Goal: Navigation & Orientation: Understand site structure

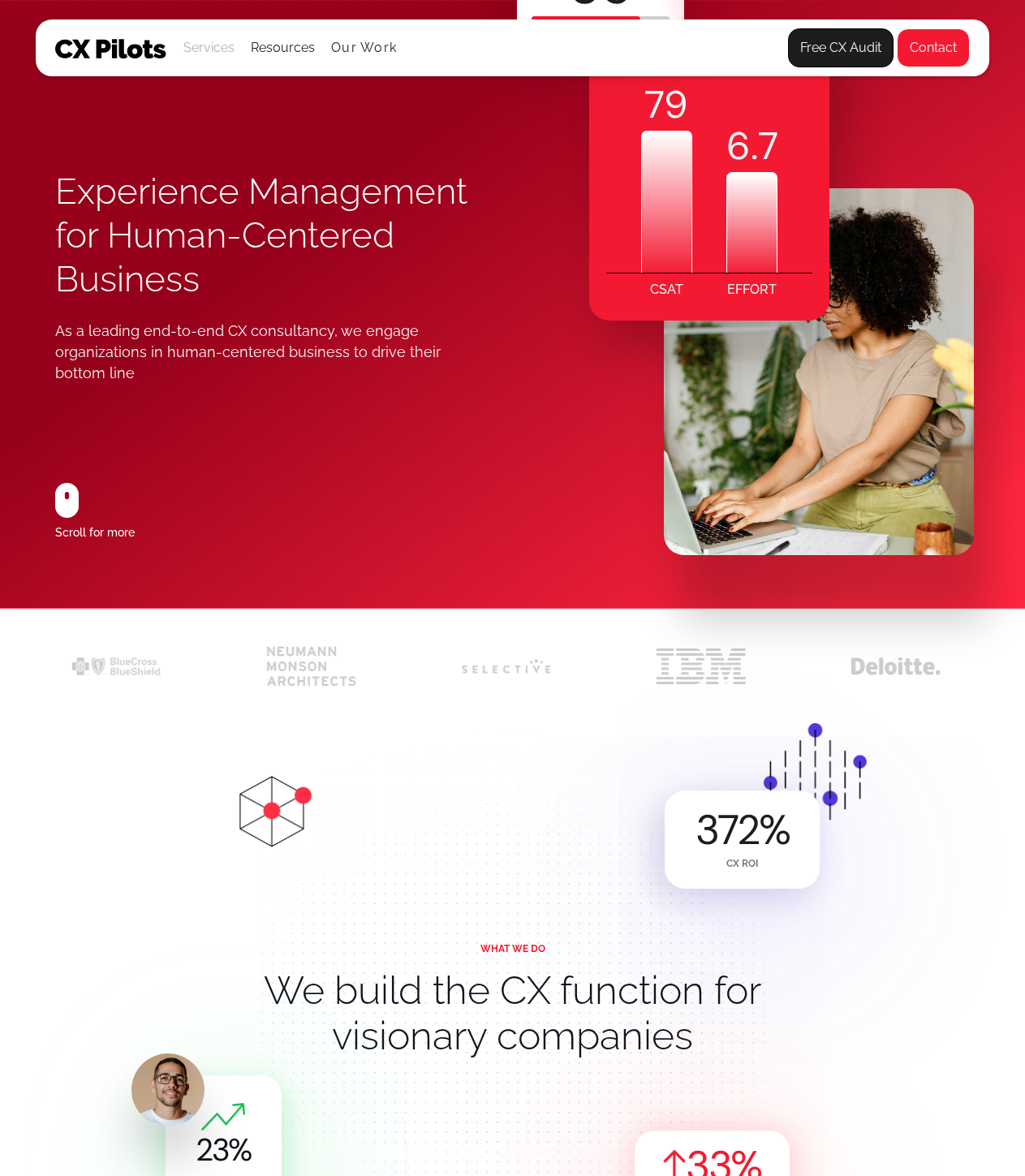
click at [209, 56] on div "Services" at bounding box center [209, 47] width 51 height 22
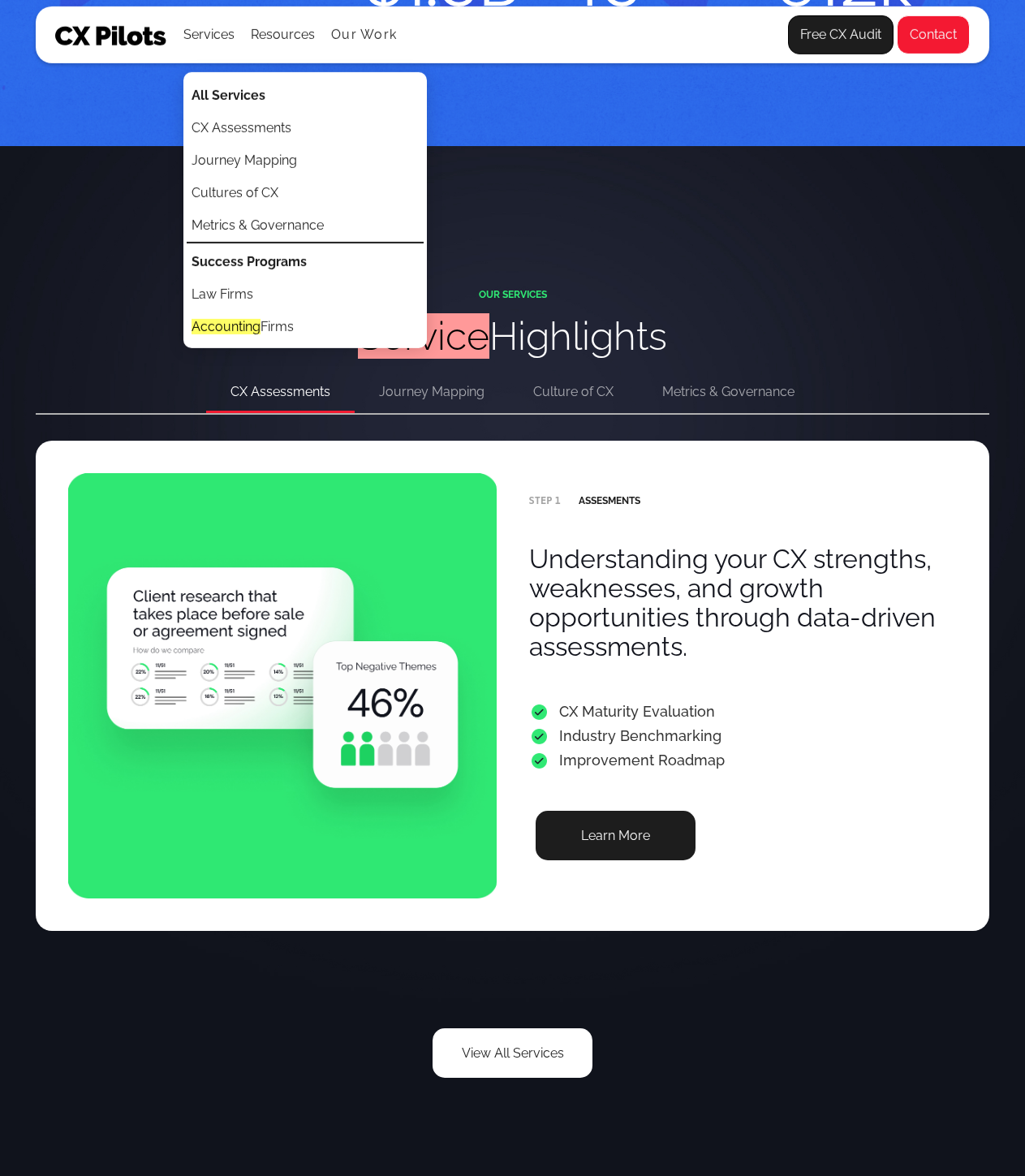
scroll to position [2921, 0]
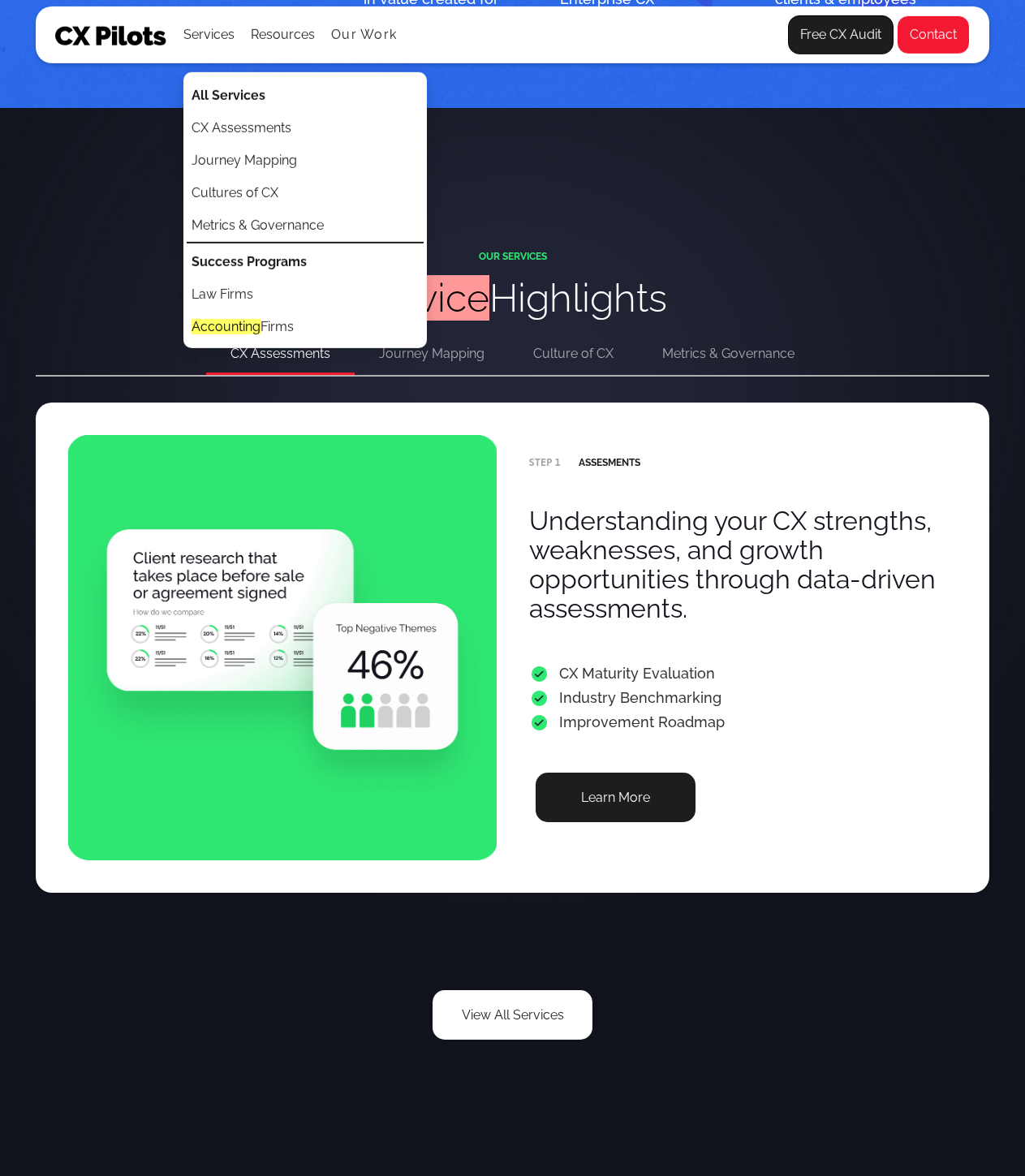
click at [585, 513] on h3 "Understanding your CX strengths, weaknesses, and growth opportunities through d…" at bounding box center [744, 564] width 428 height 116
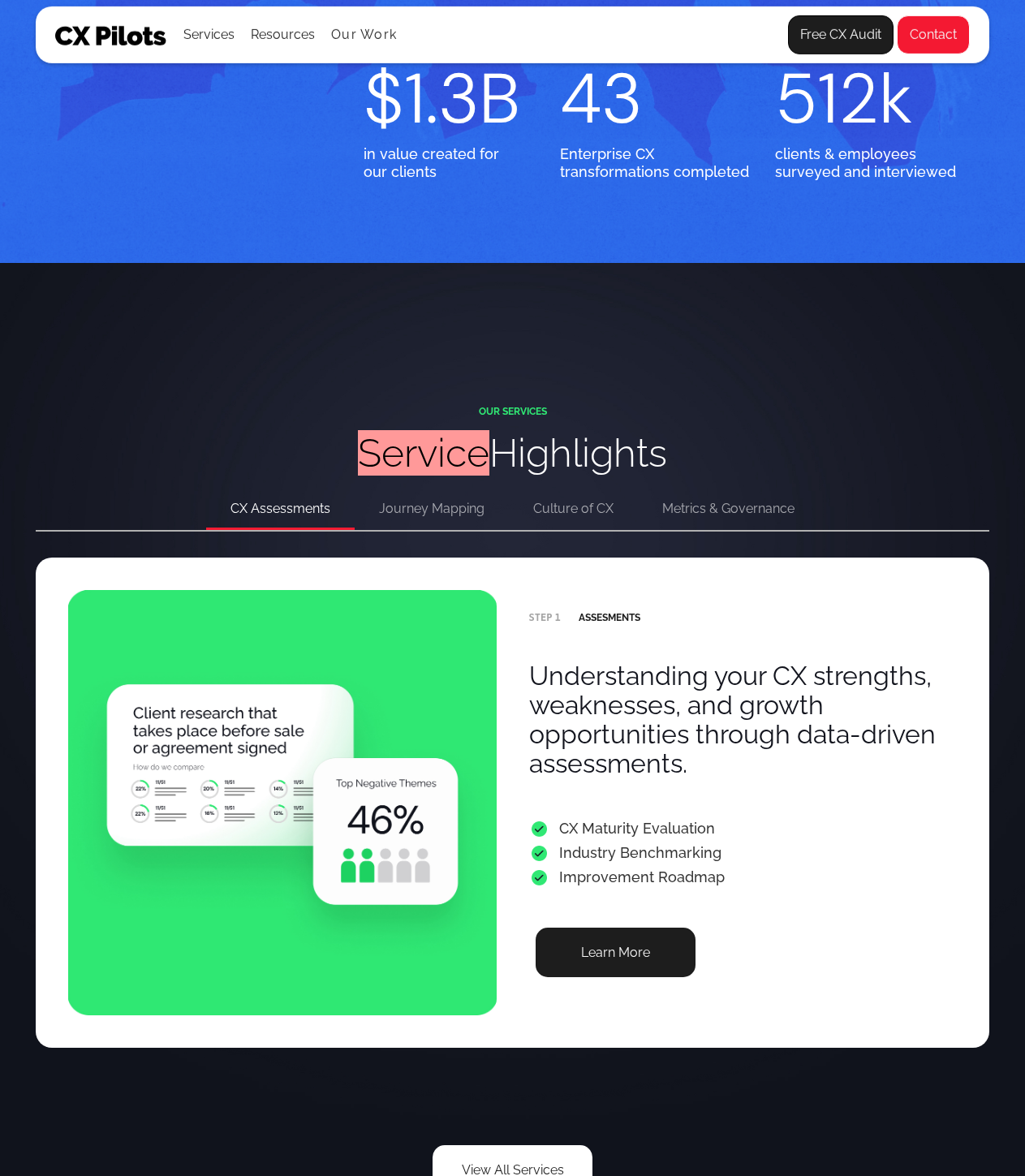
scroll to position [2515, 0]
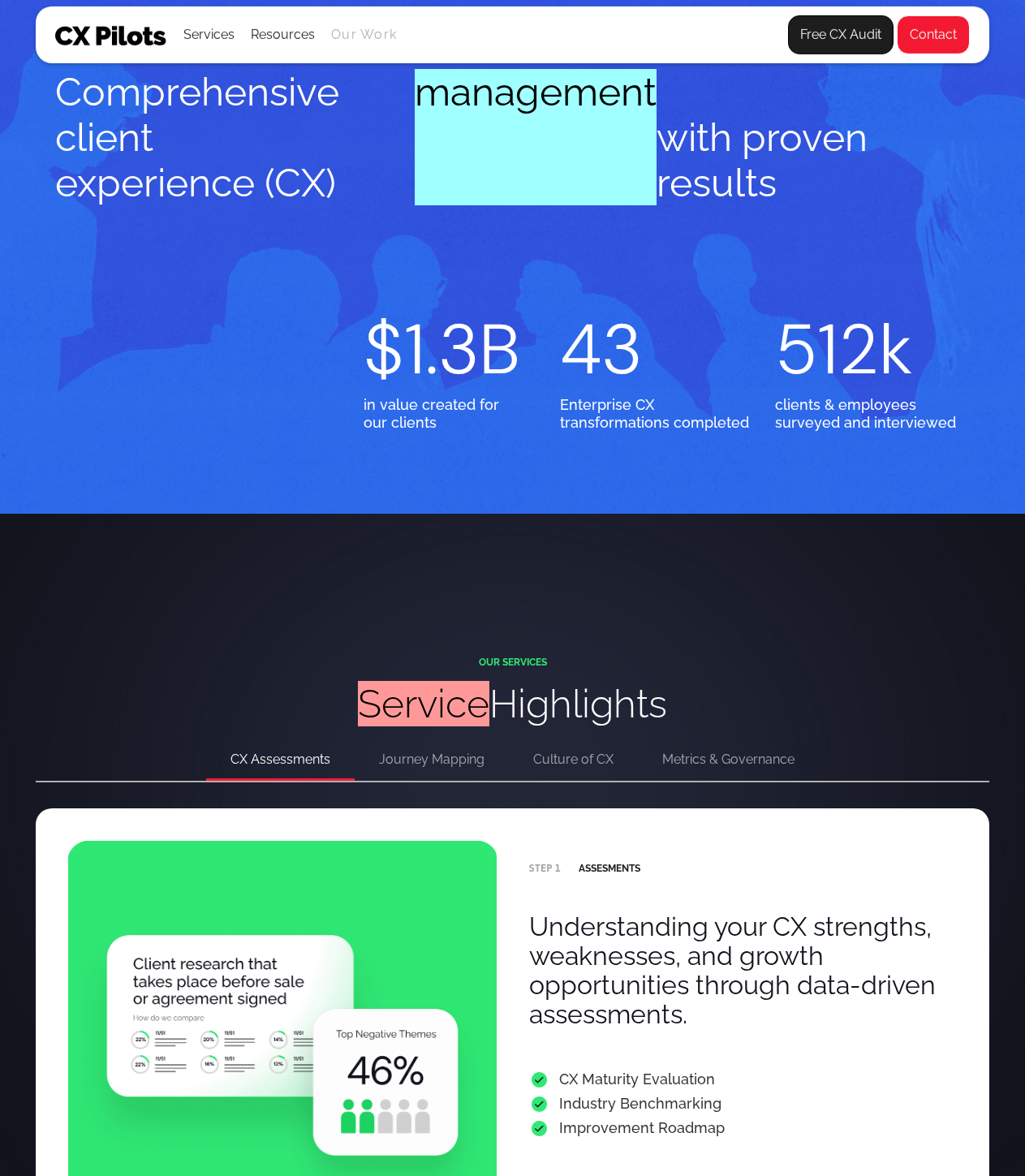
click at [376, 39] on link "Our Work" at bounding box center [364, 35] width 65 height 14
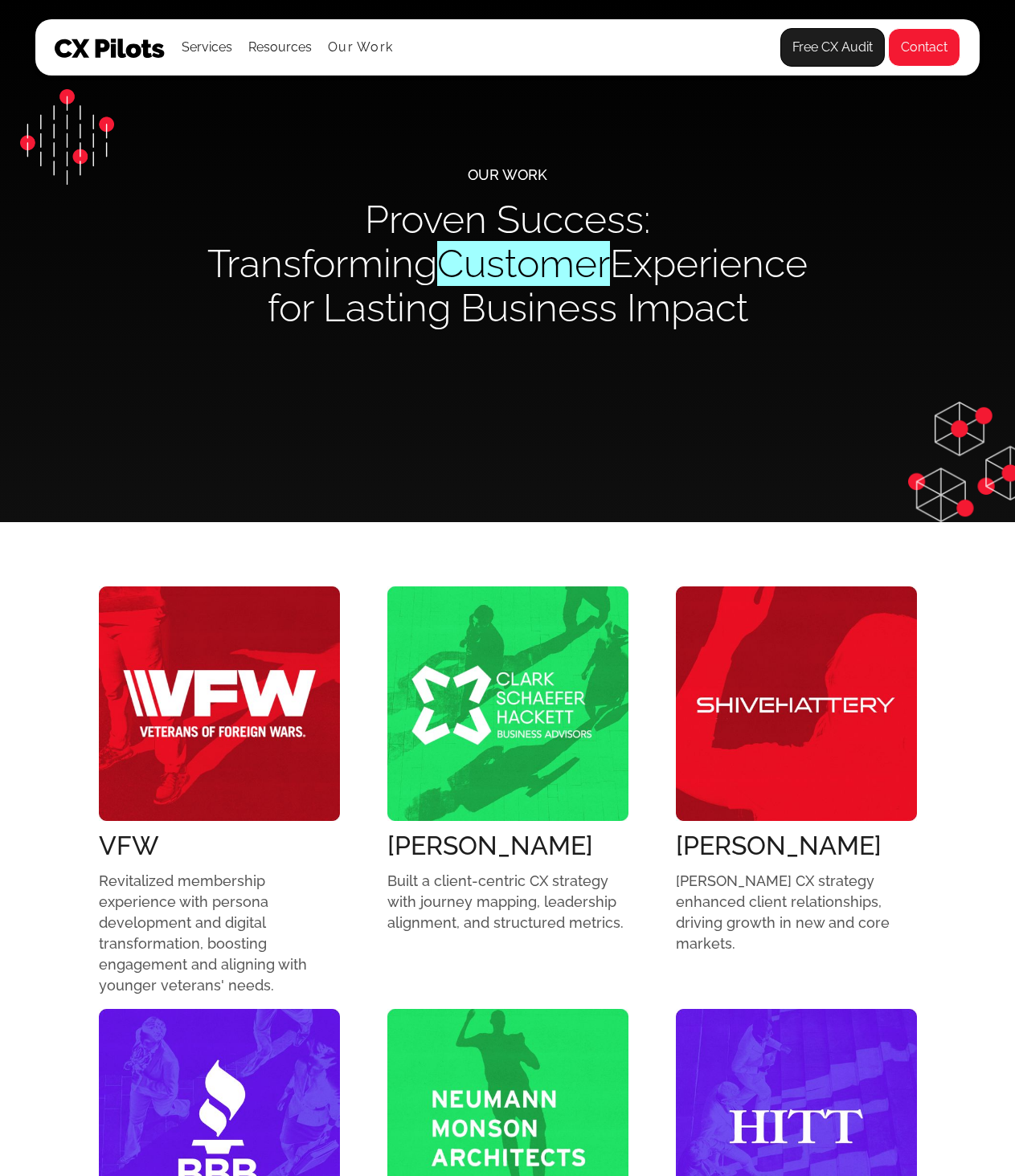
click at [118, 53] on img at bounding box center [110, 48] width 111 height 20
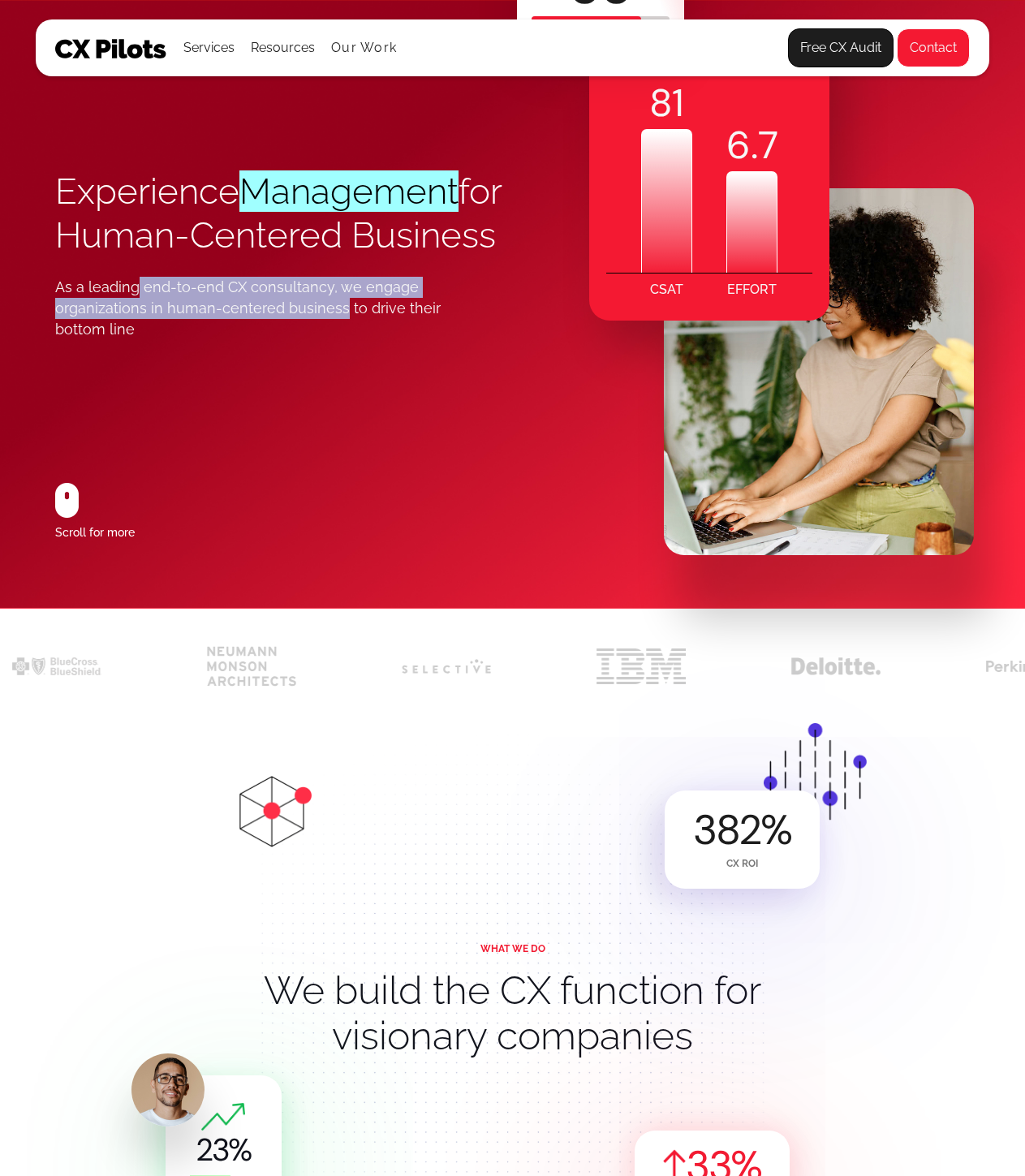
drag, startPoint x: 134, startPoint y: 338, endPoint x: 340, endPoint y: 343, distance: 206.1
click at [340, 340] on div "As a leading end-to-end CX consultancy, we engage organizations in human-center…" at bounding box center [264, 308] width 418 height 64
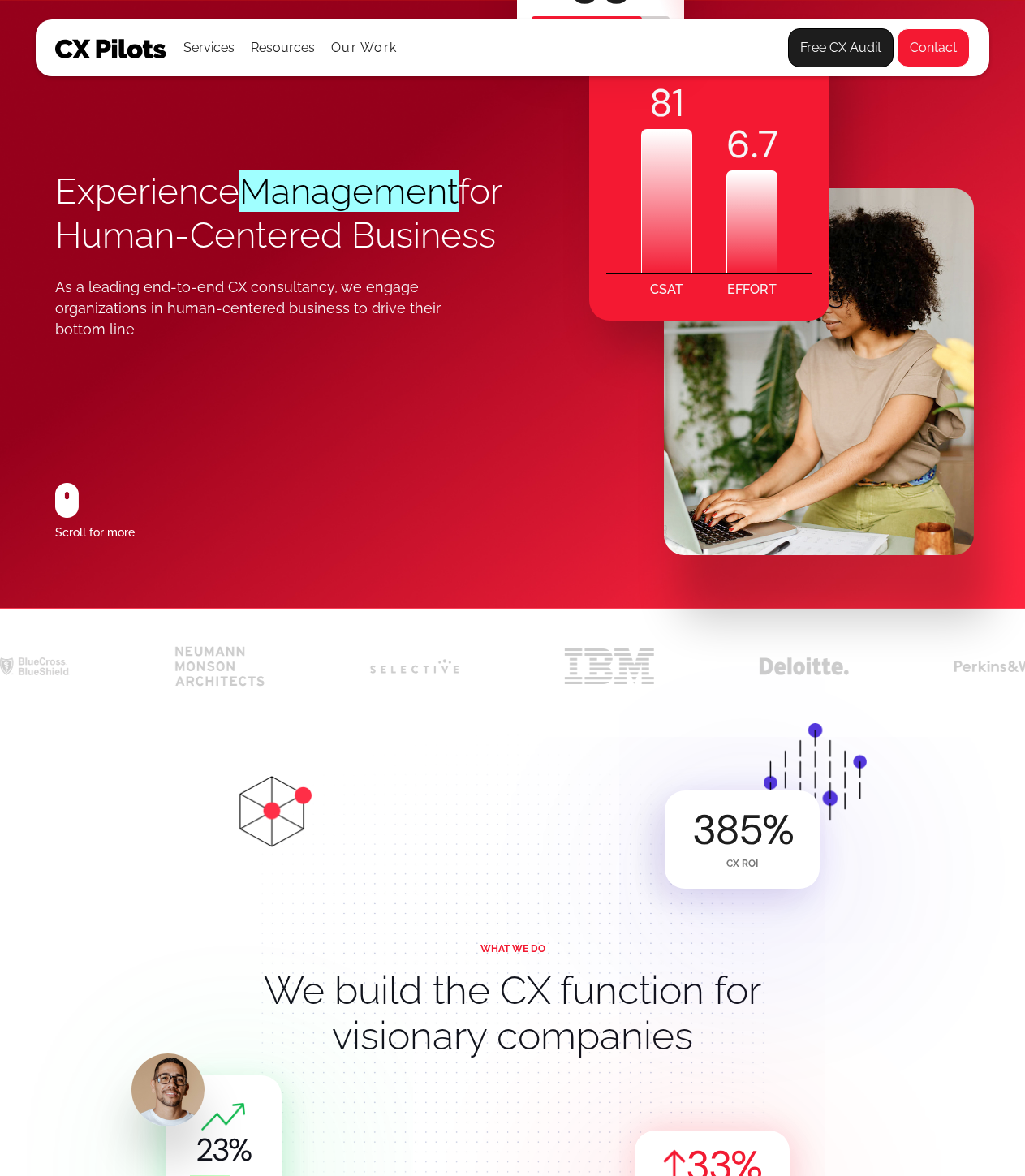
click at [295, 340] on div "As a leading end-to-end CX consultancy, we engage organizations in human-center…" at bounding box center [264, 308] width 418 height 64
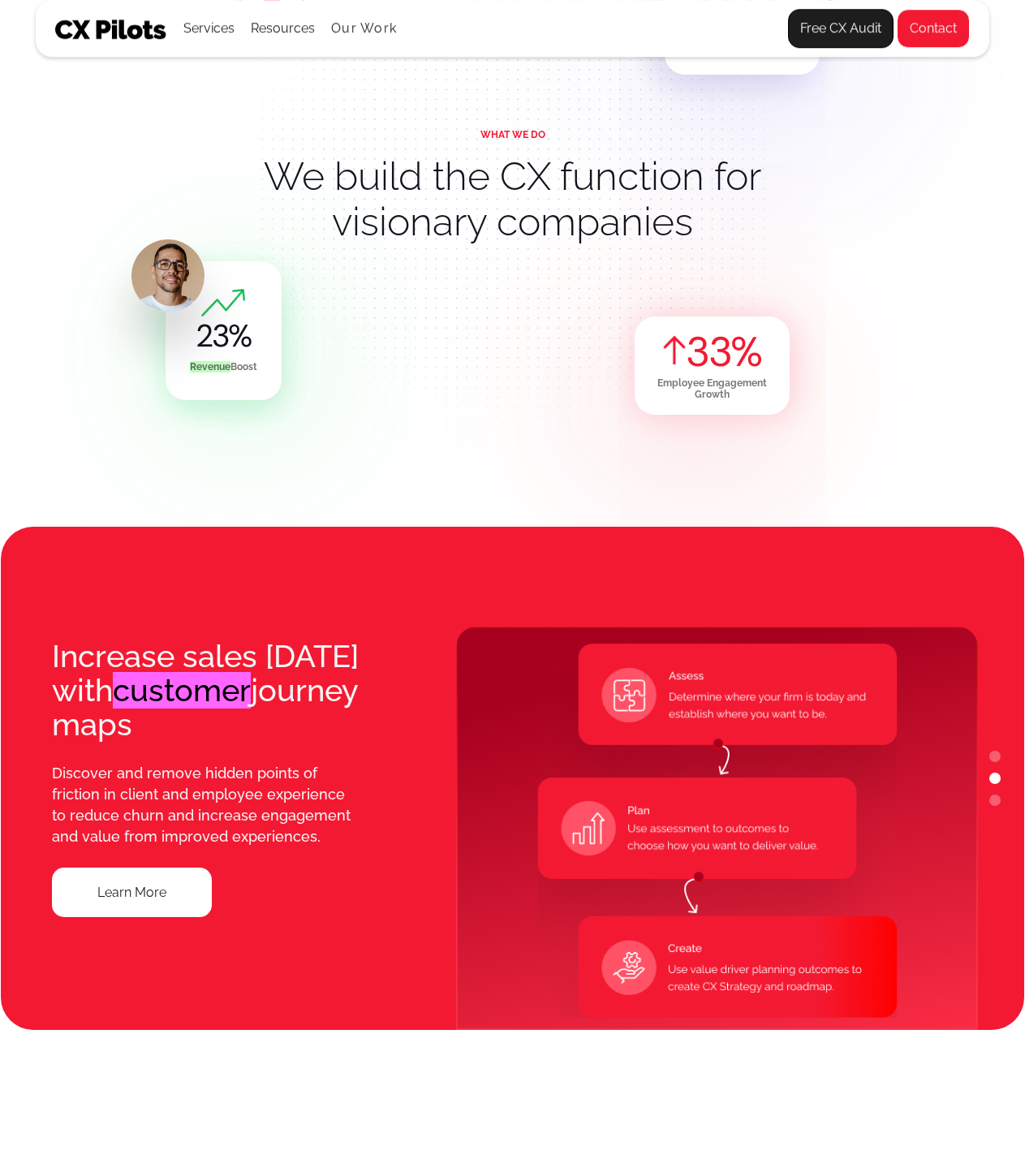
scroll to position [974, 0]
